Goal: Information Seeking & Learning: Find specific fact

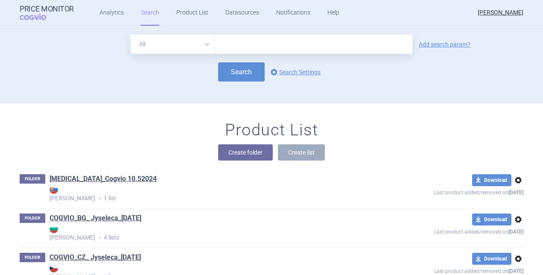
click at [227, 46] on input "text" at bounding box center [313, 44] width 197 height 19
type input "Fabhalta"
click at [441, 43] on link "Add search param?" at bounding box center [445, 44] width 52 height 6
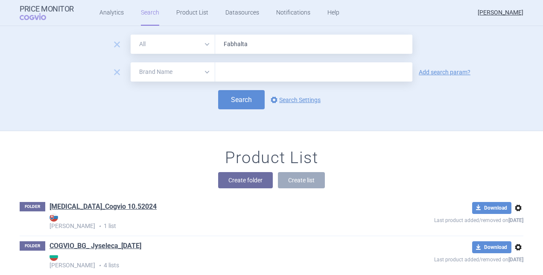
click at [204, 73] on select "All Brand Name ATC Company Active Substance Country Newer than" at bounding box center [173, 71] width 85 height 19
select select "country"
click at [131, 62] on select "All Brand Name ATC Company Active Substance Country Newer than" at bounding box center [173, 71] width 85 height 19
click at [237, 71] on input "text" at bounding box center [314, 72] width 189 height 11
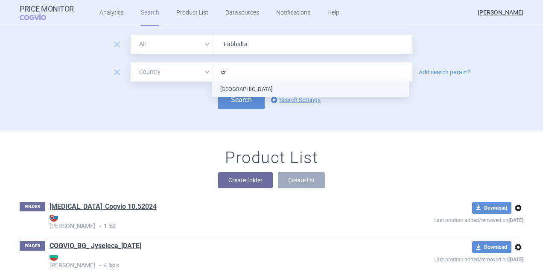
type input "cro"
click at [237, 85] on ul "[GEOGRAPHIC_DATA]" at bounding box center [310, 89] width 197 height 15
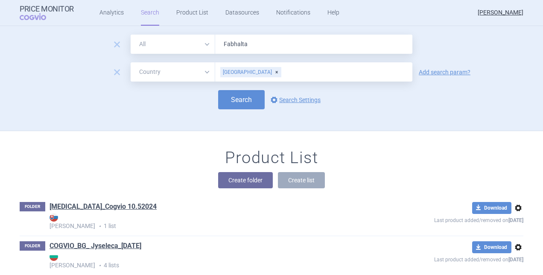
click at [168, 103] on div "Search options Search Settings" at bounding box center [272, 99] width 504 height 19
click at [242, 97] on button "Search" at bounding box center [241, 99] width 47 height 19
select select "country"
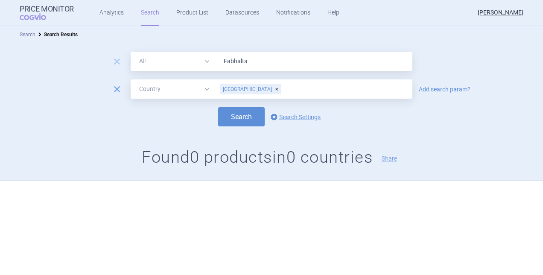
click at [118, 88] on span "remove" at bounding box center [117, 89] width 12 height 12
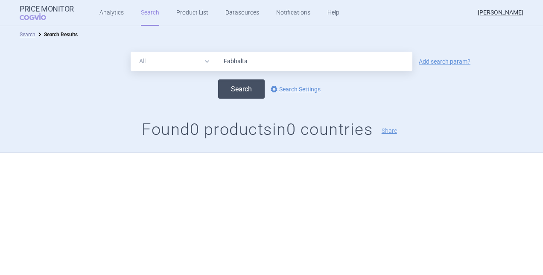
click at [249, 91] on button "Search" at bounding box center [241, 88] width 47 height 19
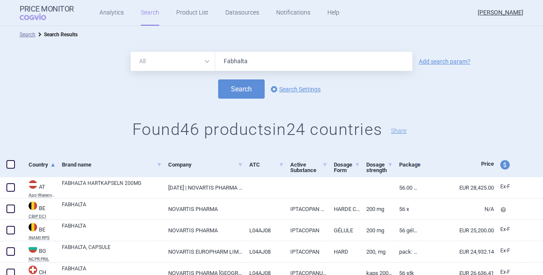
click at [444, 60] on link "Add search param?" at bounding box center [445, 62] width 52 height 6
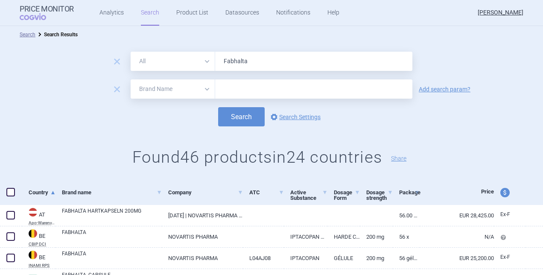
click at [204, 88] on select "All Brand Name ATC Company Active Substance Country Newer than" at bounding box center [173, 88] width 85 height 19
select select "country"
click at [131, 79] on select "All Brand Name ATC Company Active Substance Country Newer than" at bounding box center [173, 88] width 85 height 19
click at [238, 91] on input "text" at bounding box center [314, 89] width 189 height 11
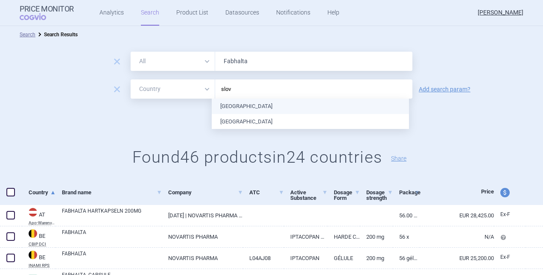
type input "slove"
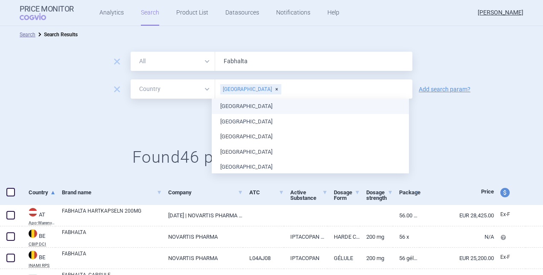
click at [164, 125] on div "Search options Search Settings" at bounding box center [271, 116] width 543 height 19
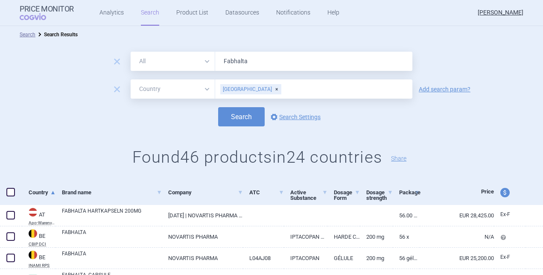
click at [282, 88] on input "text" at bounding box center [345, 89] width 126 height 11
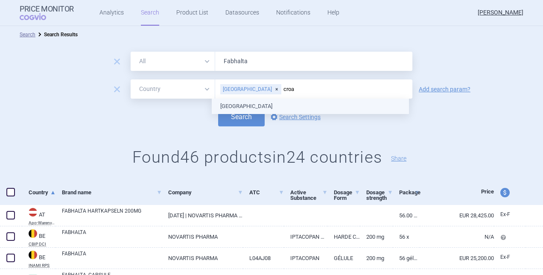
type input "croat"
click at [225, 105] on ul "[GEOGRAPHIC_DATA]" at bounding box center [310, 106] width 197 height 15
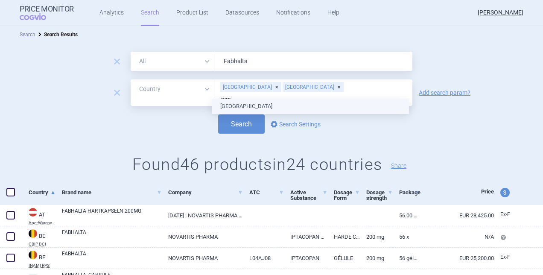
type input "[GEOGRAPHIC_DATA]"
click at [232, 103] on ul "[GEOGRAPHIC_DATA]" at bounding box center [310, 106] width 197 height 15
type input "bul"
click at [239, 101] on body "Price Monitor COGVIO Analytics Search Product List Datasources Notifications He…" at bounding box center [271, 137] width 543 height 275
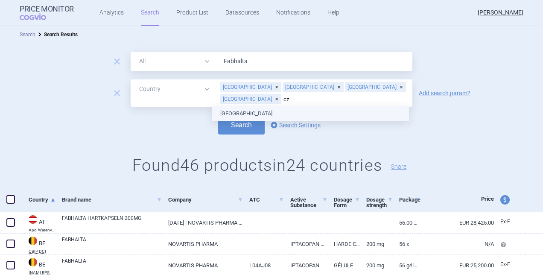
type input "cze"
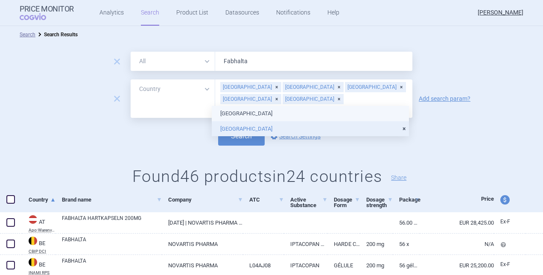
type input "slova"
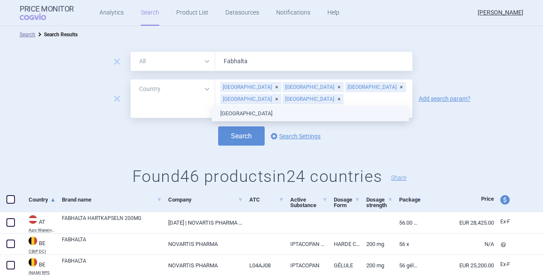
drag, startPoint x: 243, startPoint y: 110, endPoint x: 247, endPoint y: 106, distance: 6.4
click at [247, 106] on body "Price Monitor COGVIO Analytics Search Product List Datasources Notifications He…" at bounding box center [271, 137] width 543 height 275
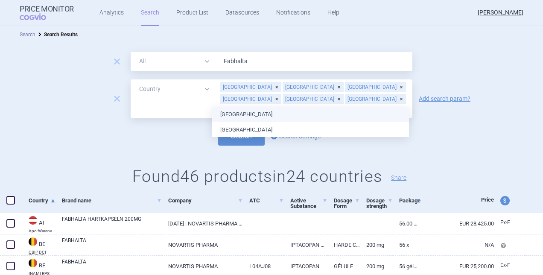
type input "pol"
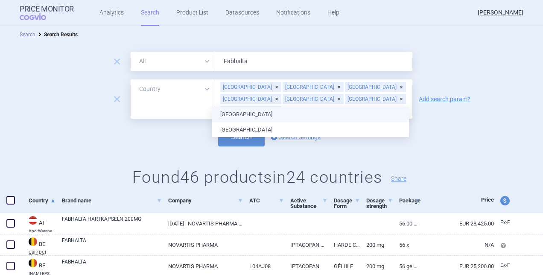
type input "hun"
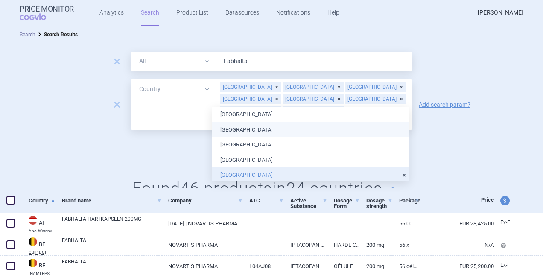
click at [158, 136] on div "remove All Brand Name ATC Company Active Substance Country Newer than Fabhalta …" at bounding box center [271, 127] width 543 height 169
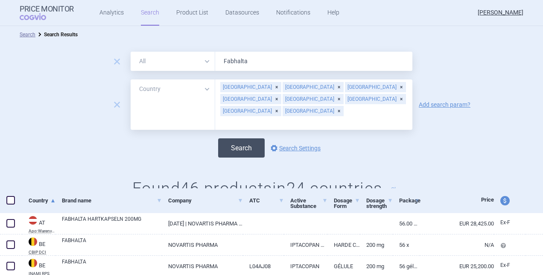
click at [236, 138] on button "Search" at bounding box center [241, 147] width 47 height 19
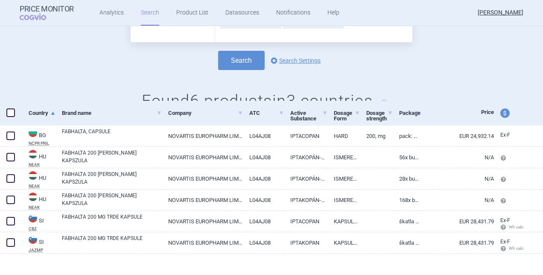
scroll to position [94, 0]
